Goal: Task Accomplishment & Management: Manage account settings

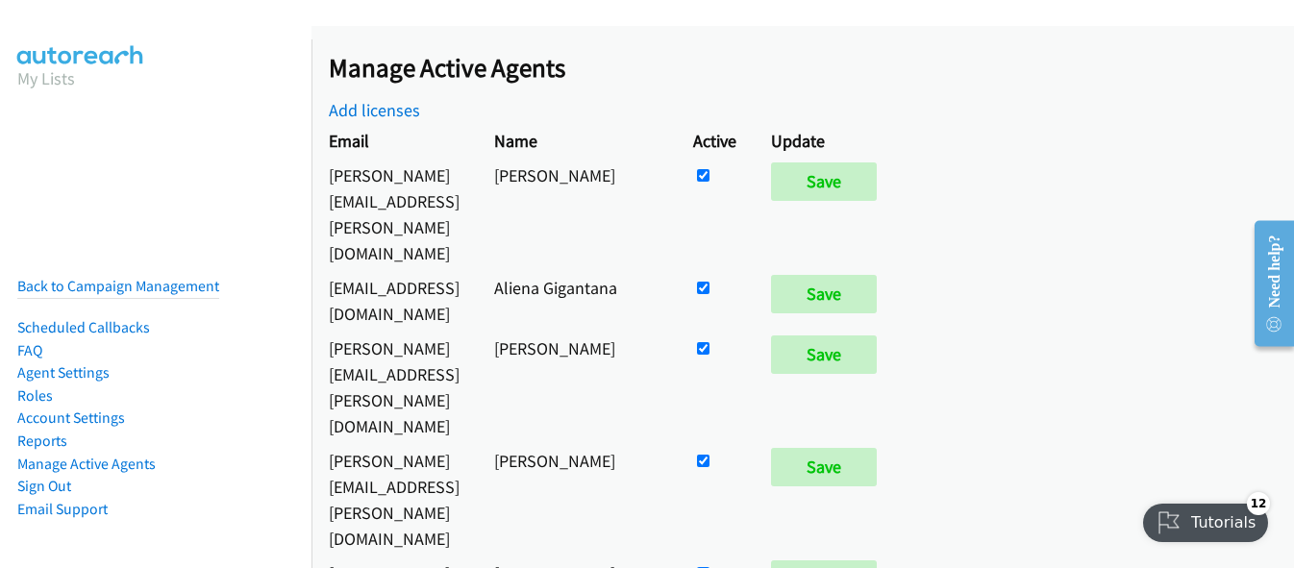
scroll to position [2597, 0]
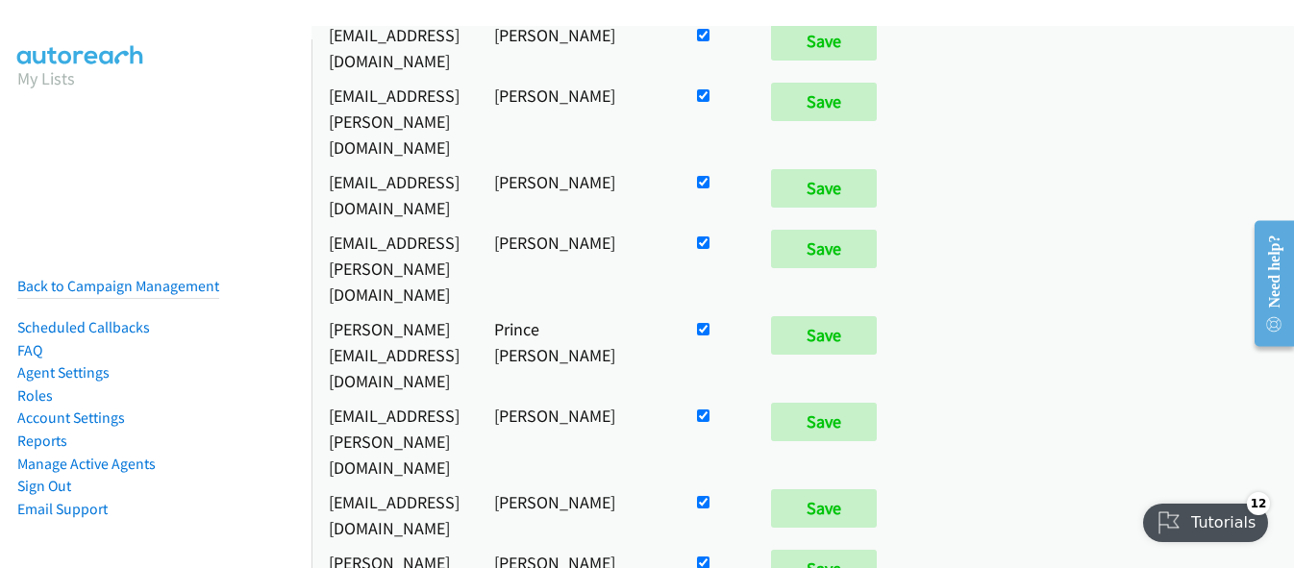
drag, startPoint x: 578, startPoint y: 213, endPoint x: 299, endPoint y: 6, distance: 347.5
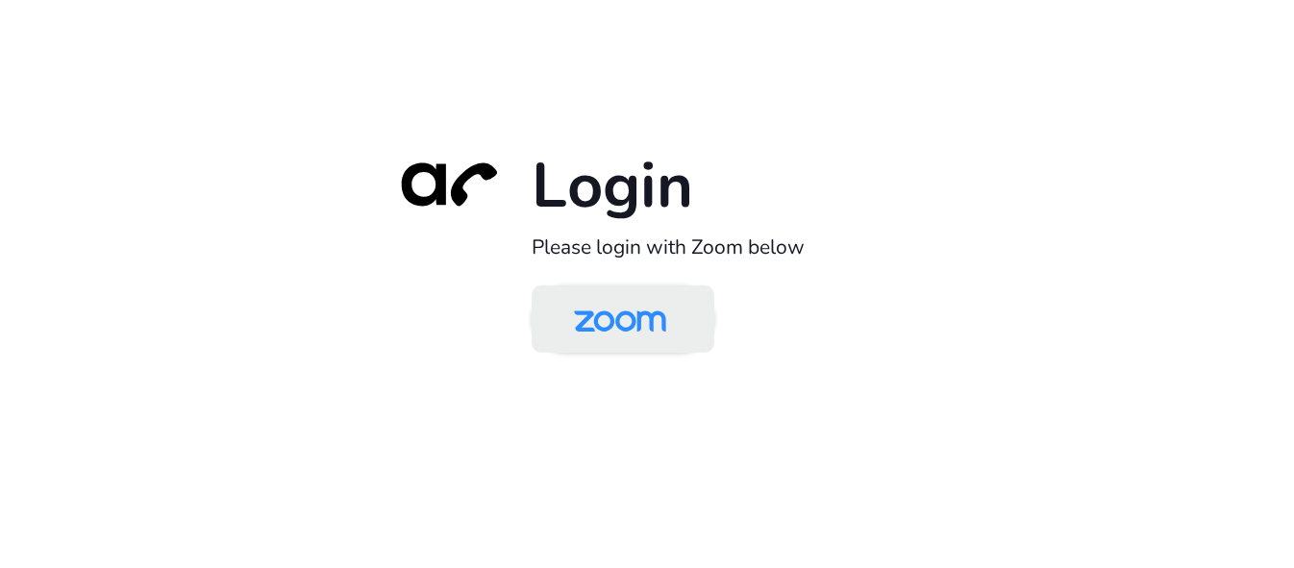
drag, startPoint x: 0, startPoint y: 0, endPoint x: 641, endPoint y: 336, distance: 723.9
click at [641, 336] on img at bounding box center [620, 320] width 133 height 62
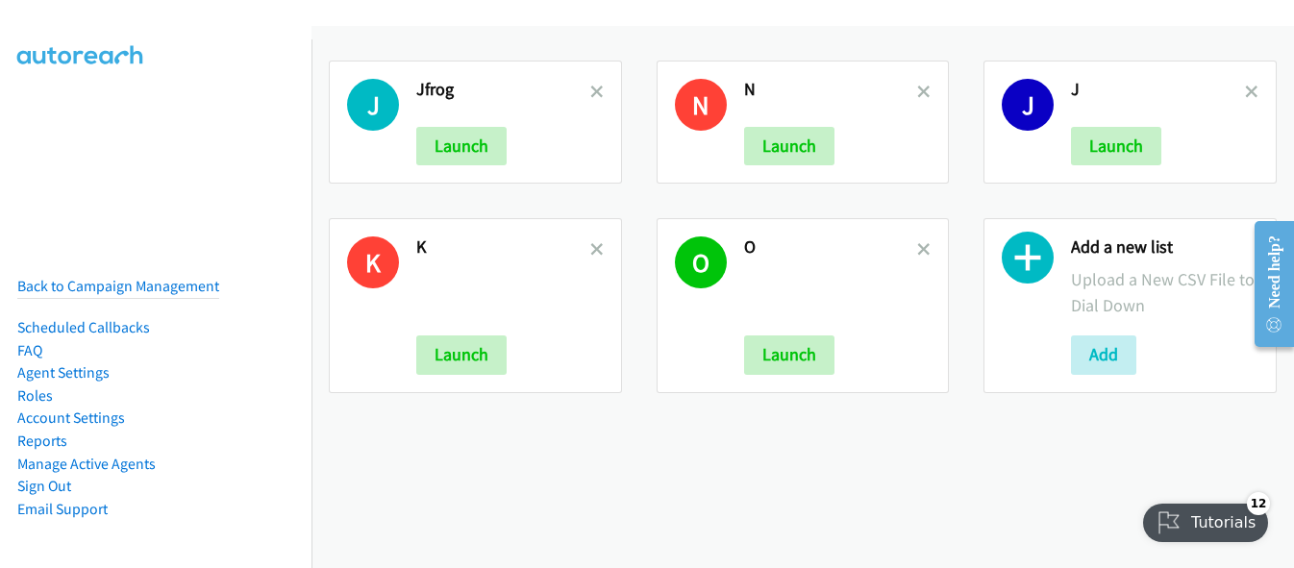
click at [985, 399] on div "Add a new list Upload a New CSV File to Dial Down Add" at bounding box center [1130, 306] width 328 height 210
drag, startPoint x: 87, startPoint y: 468, endPoint x: 87, endPoint y: 445, distance: 23.1
click at [87, 475] on li "Sign Out" at bounding box center [118, 486] width 202 height 23
click at [88, 453] on li "Manage Active Agents" at bounding box center [118, 464] width 202 height 23
click at [88, 455] on link "Manage Active Agents" at bounding box center [86, 464] width 138 height 18
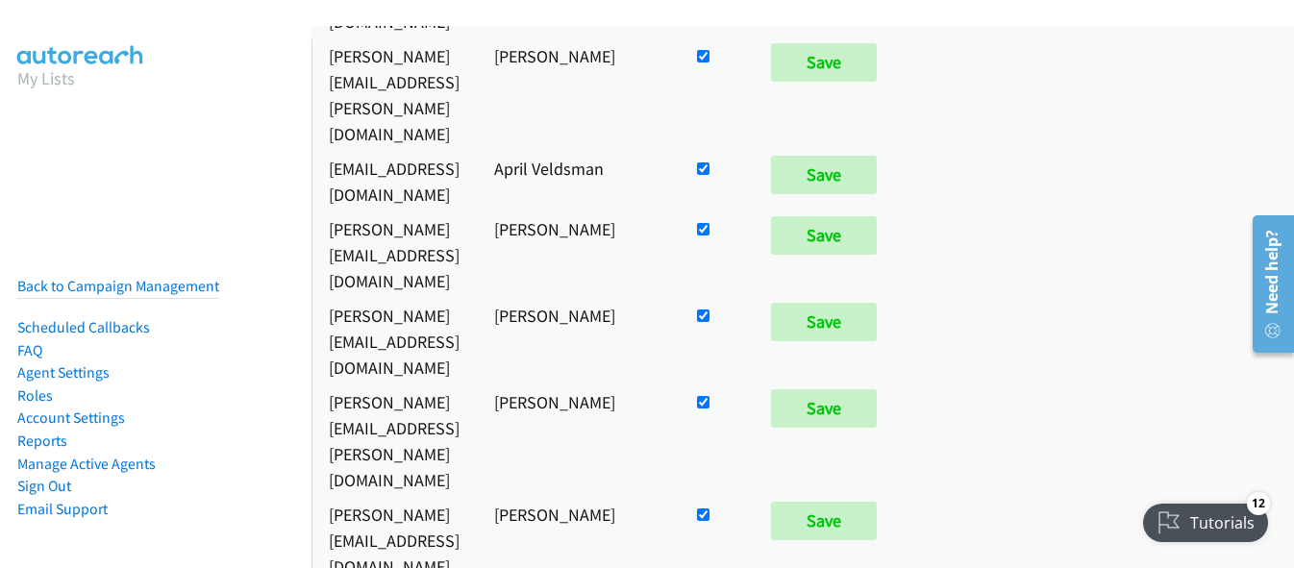
scroll to position [2597, 0]
